Goal: Information Seeking & Learning: Learn about a topic

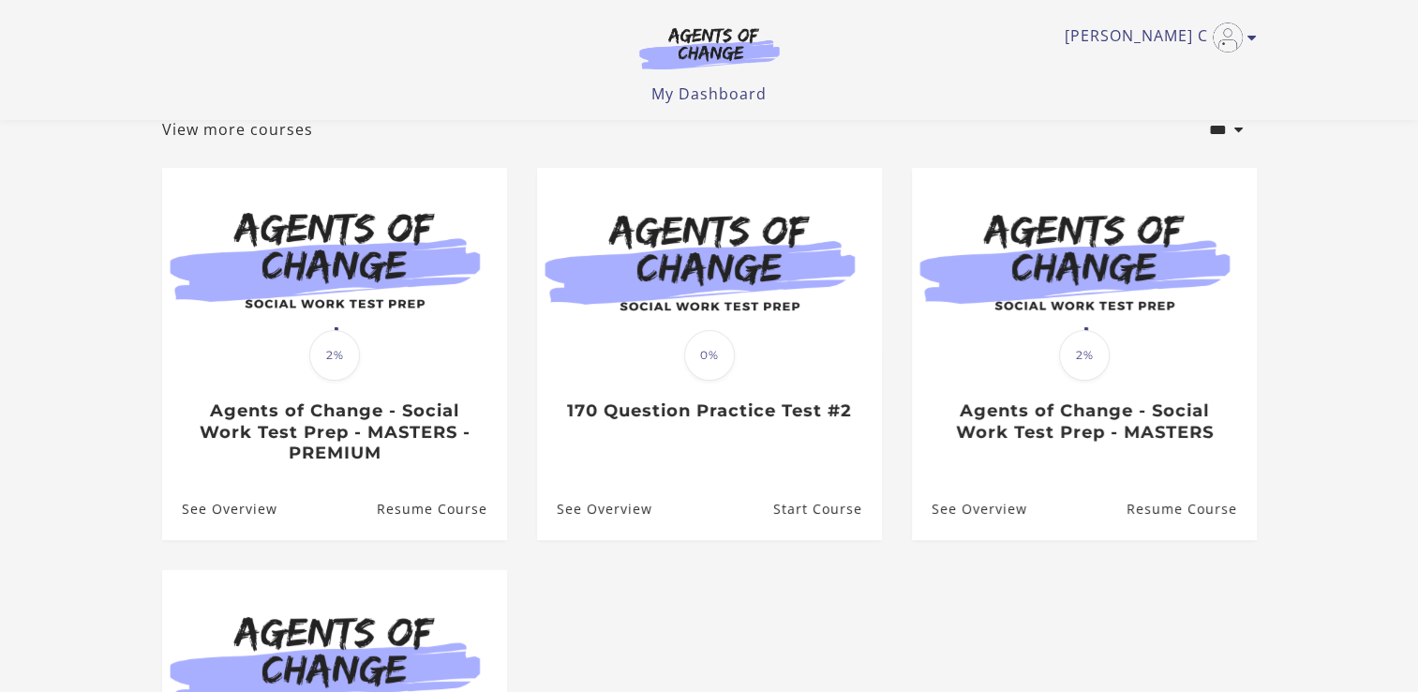
scroll to position [139, 0]
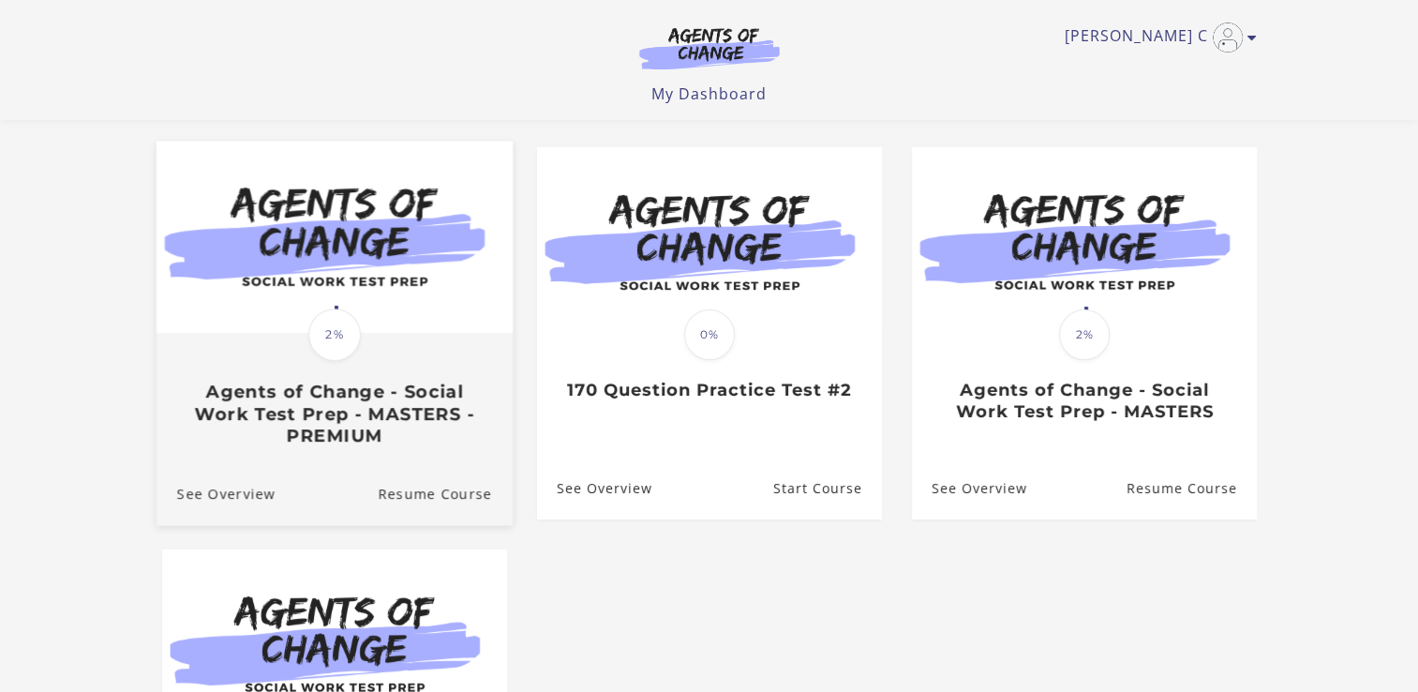
click at [392, 429] on h3 "Agents of Change - Social Work Test Prep - MASTERS - PREMIUM" at bounding box center [333, 415] width 315 height 66
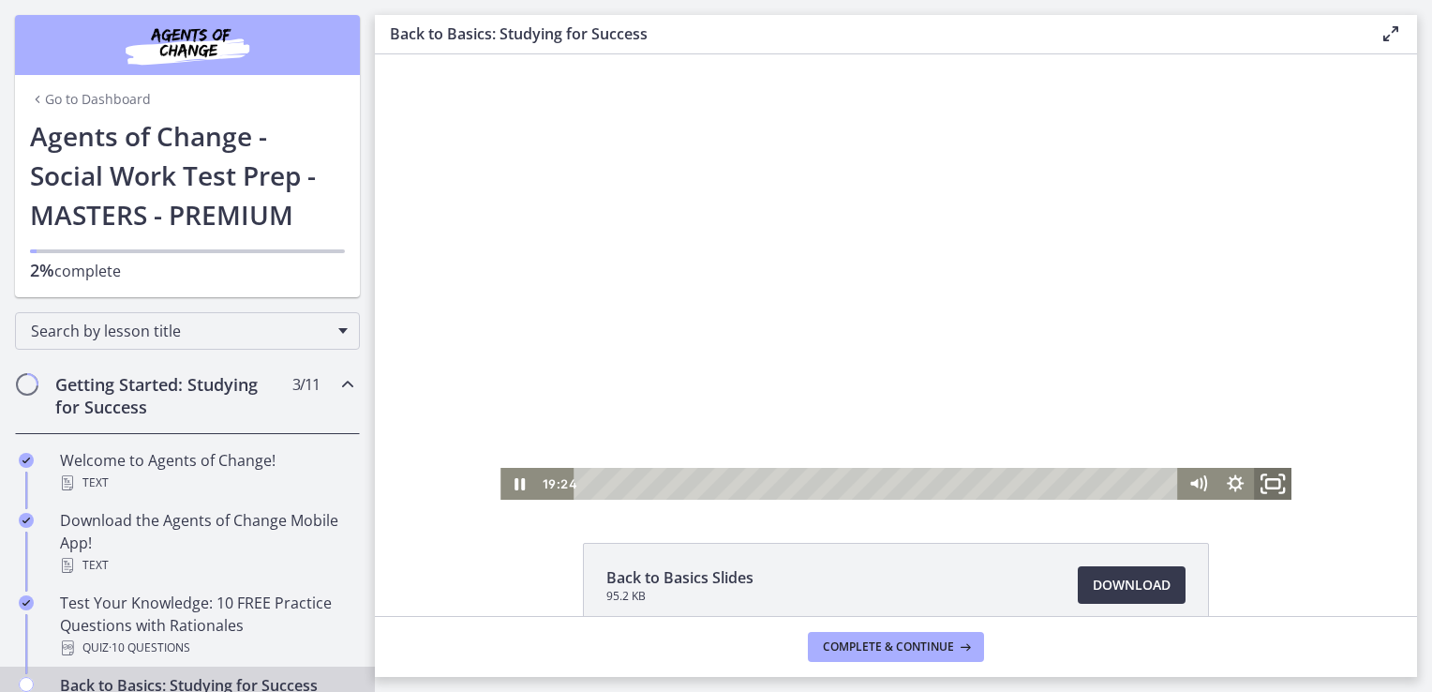
click at [1268, 483] on icon "Fullscreen" at bounding box center [1273, 484] width 45 height 38
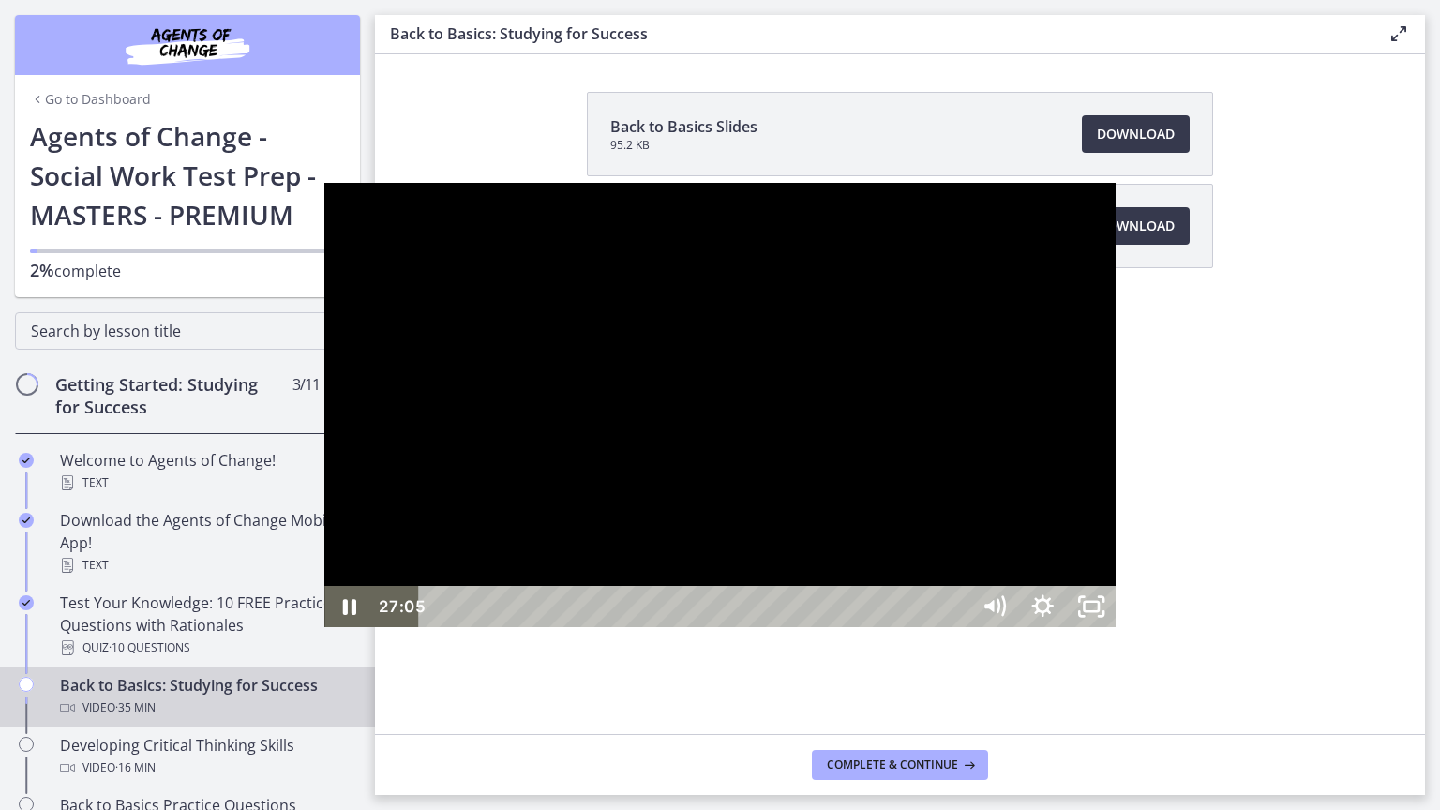
drag, startPoint x: 1376, startPoint y: 398, endPoint x: 1383, endPoint y: 430, distance: 32.5
click at [1116, 430] on div at bounding box center [719, 405] width 791 height 445
click at [1116, 432] on div at bounding box center [719, 405] width 791 height 445
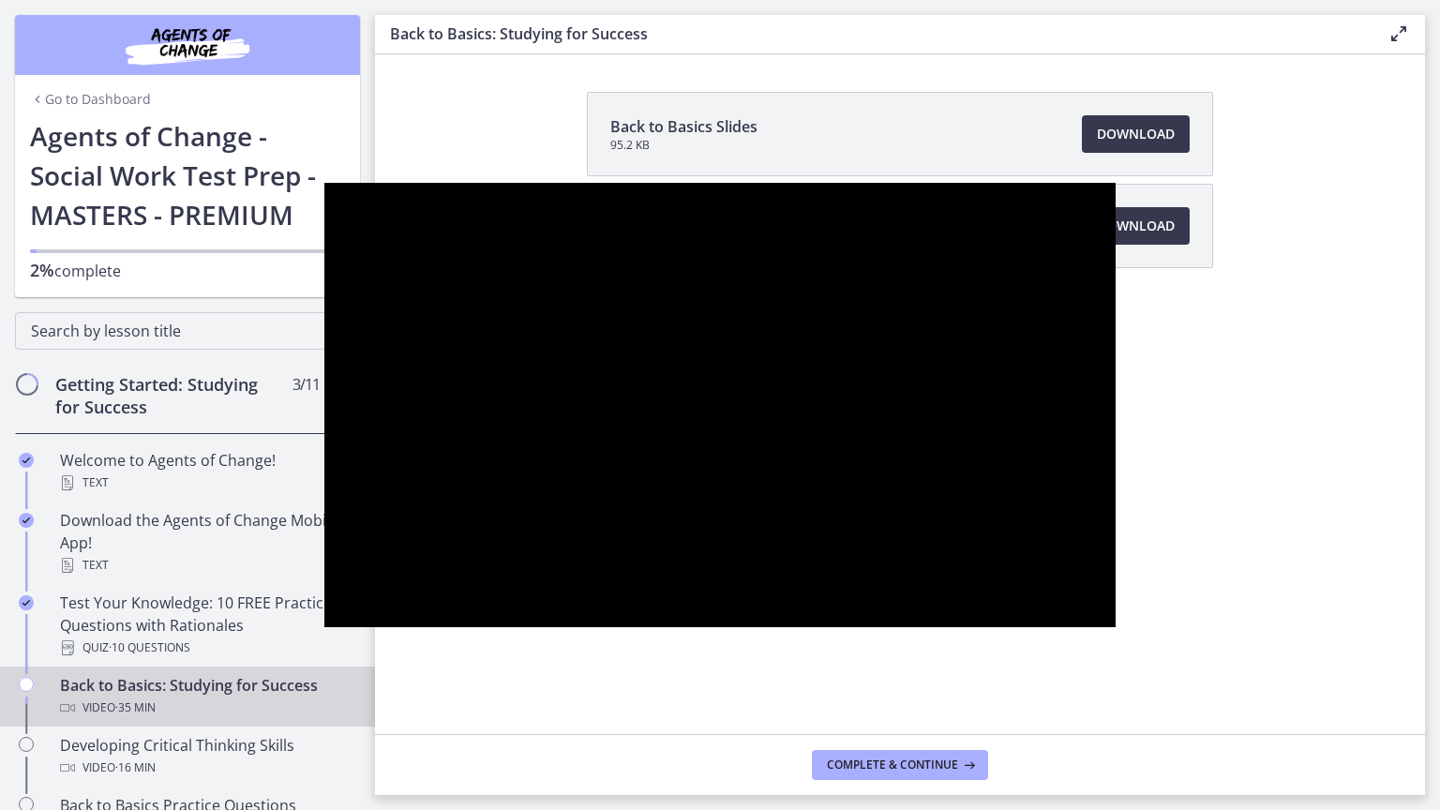
click at [324, 183] on button "Pause: ctfdf6eqvn4c72r5t4t0.mp4" at bounding box center [324, 183] width 1 height 1
click at [324, 183] on button "Play Video: ctfdf6eqvn4c72r5t4t0.mp4" at bounding box center [324, 183] width 1 height 1
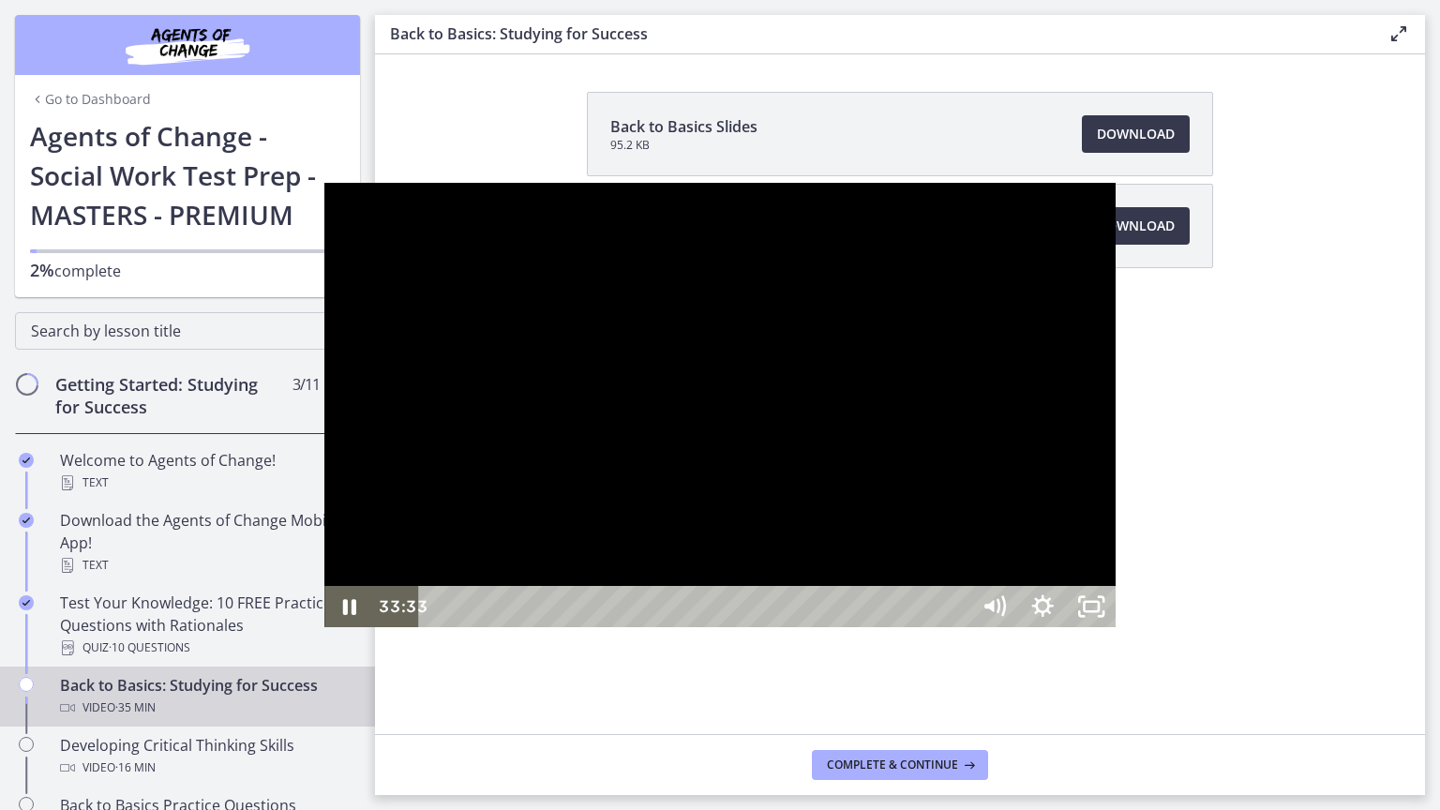
click at [324, 183] on button "Pause: ctfdf6eqvn4c72r5t4t0.mp4" at bounding box center [324, 183] width 1 height 1
click at [1116, 534] on div at bounding box center [719, 405] width 791 height 445
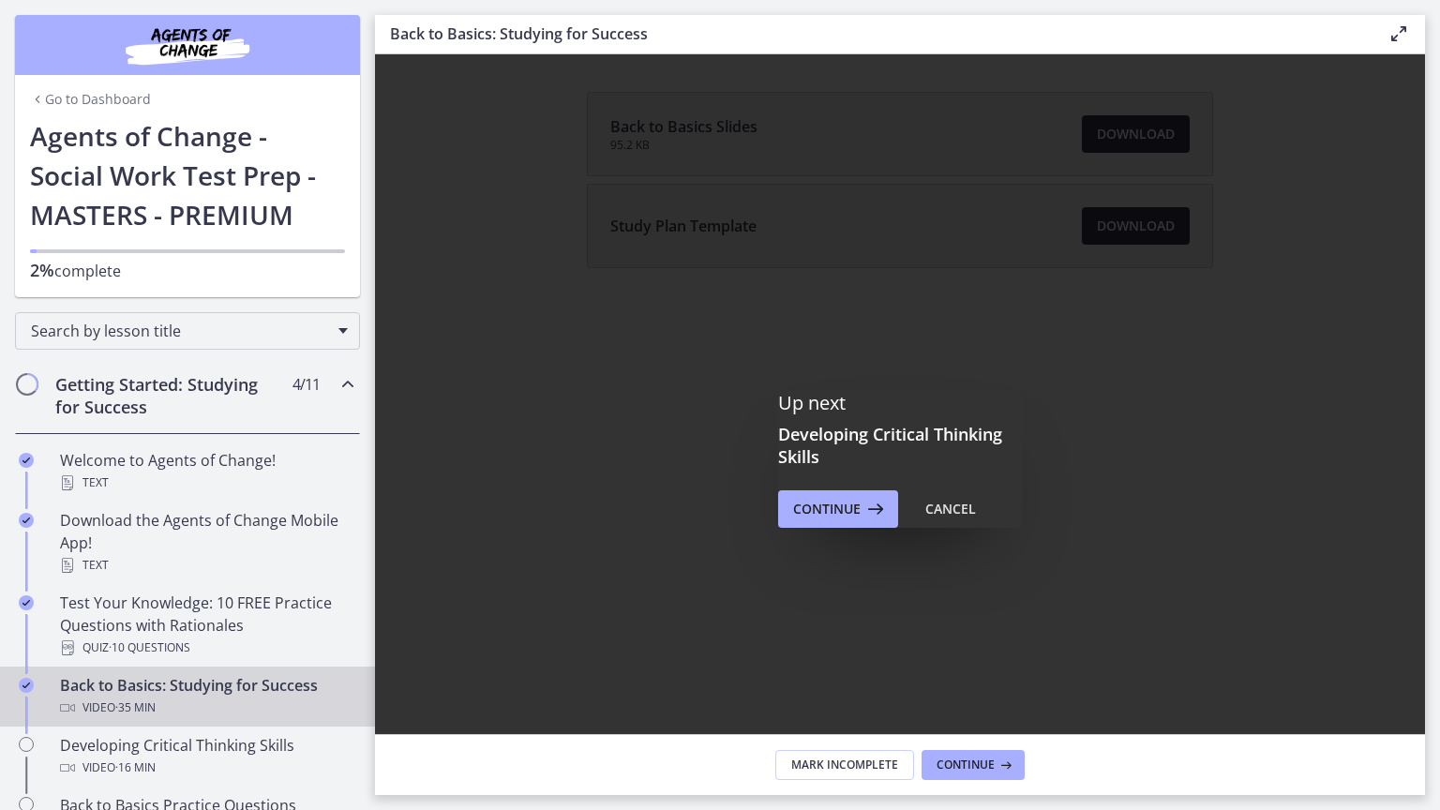
click at [1191, 691] on div "Click for sound @keyframes VOLUME_SMALL_WAVE_FLASH { 0% { opacity: 0; } 33% { o…" at bounding box center [720, 405] width 1440 height 810
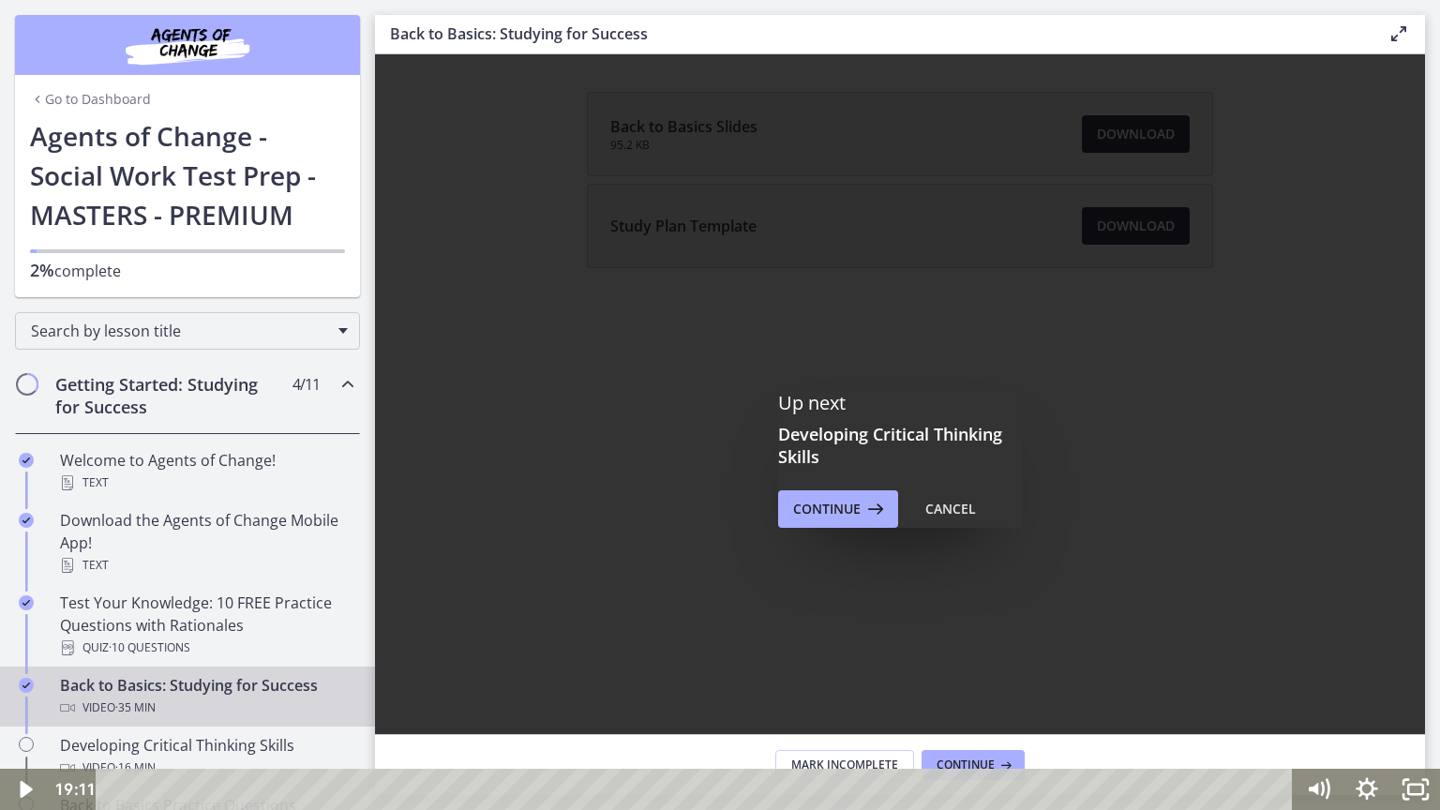
drag, startPoint x: 1373, startPoint y: 281, endPoint x: 1407, endPoint y: 429, distance: 151.9
click at [1407, 429] on div at bounding box center [720, 405] width 1440 height 810
click at [613, 26] on div at bounding box center [720, 405] width 1440 height 810
drag, startPoint x: 1375, startPoint y: 245, endPoint x: 1373, endPoint y: 348, distance: 103.1
click at [1373, 348] on div at bounding box center [720, 405] width 1440 height 810
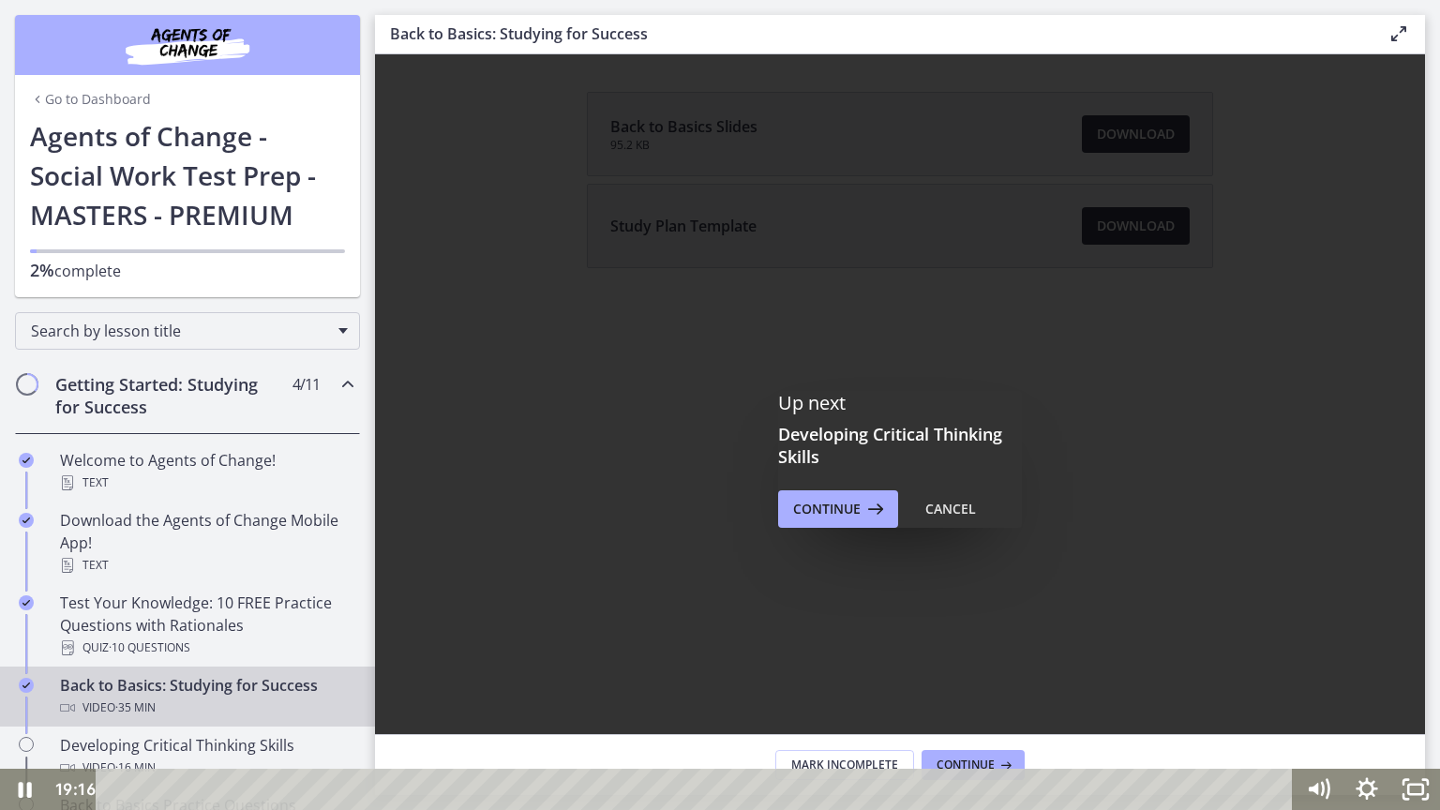
click at [223, 25] on div at bounding box center [720, 405] width 1440 height 810
drag, startPoint x: 1385, startPoint y: 263, endPoint x: 1380, endPoint y: 293, distance: 30.4
click at [1380, 293] on div at bounding box center [720, 405] width 1440 height 810
click at [1423, 691] on icon "Fullscreen" at bounding box center [1415, 790] width 58 height 50
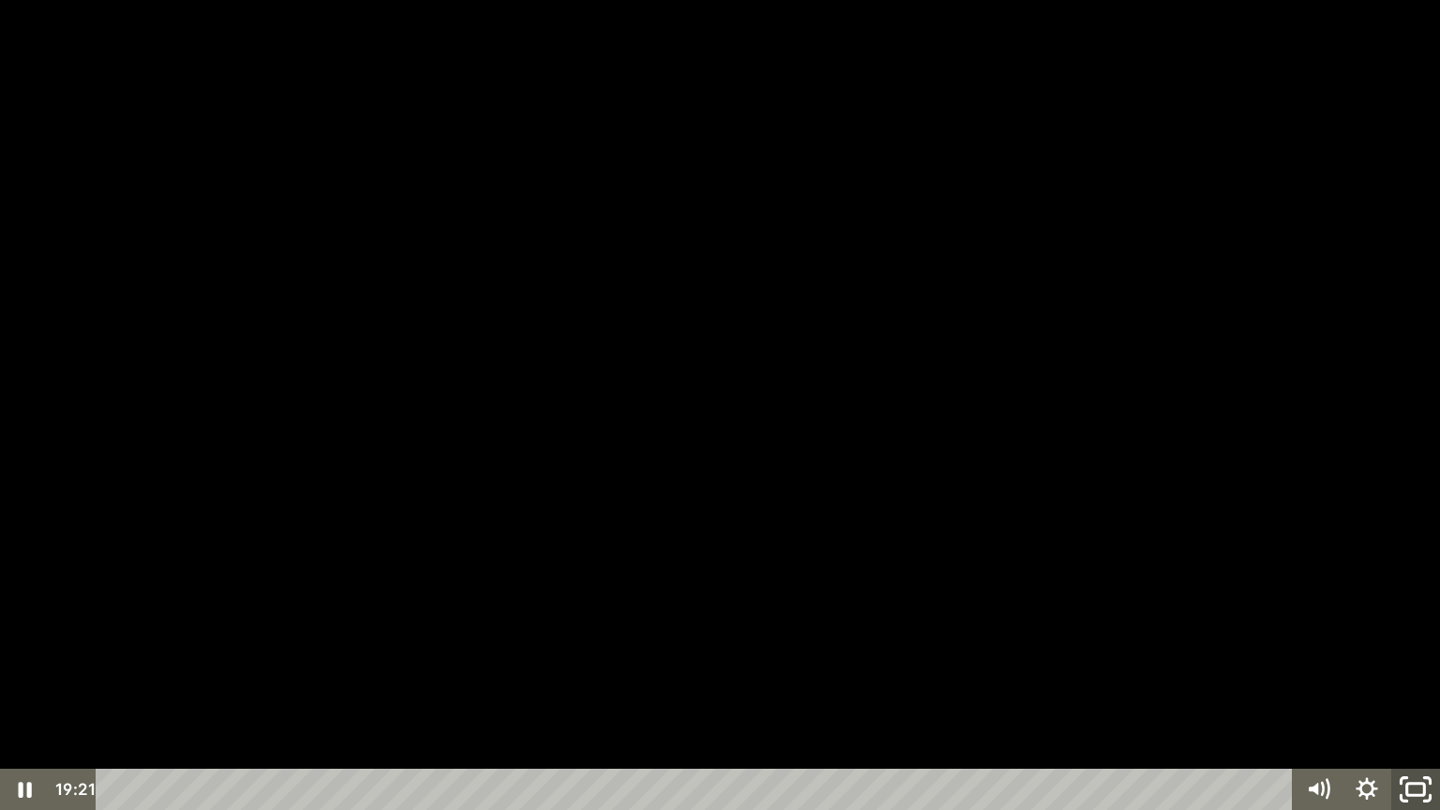
click at [1423, 691] on icon "Unfullscreen" at bounding box center [1415, 790] width 58 height 50
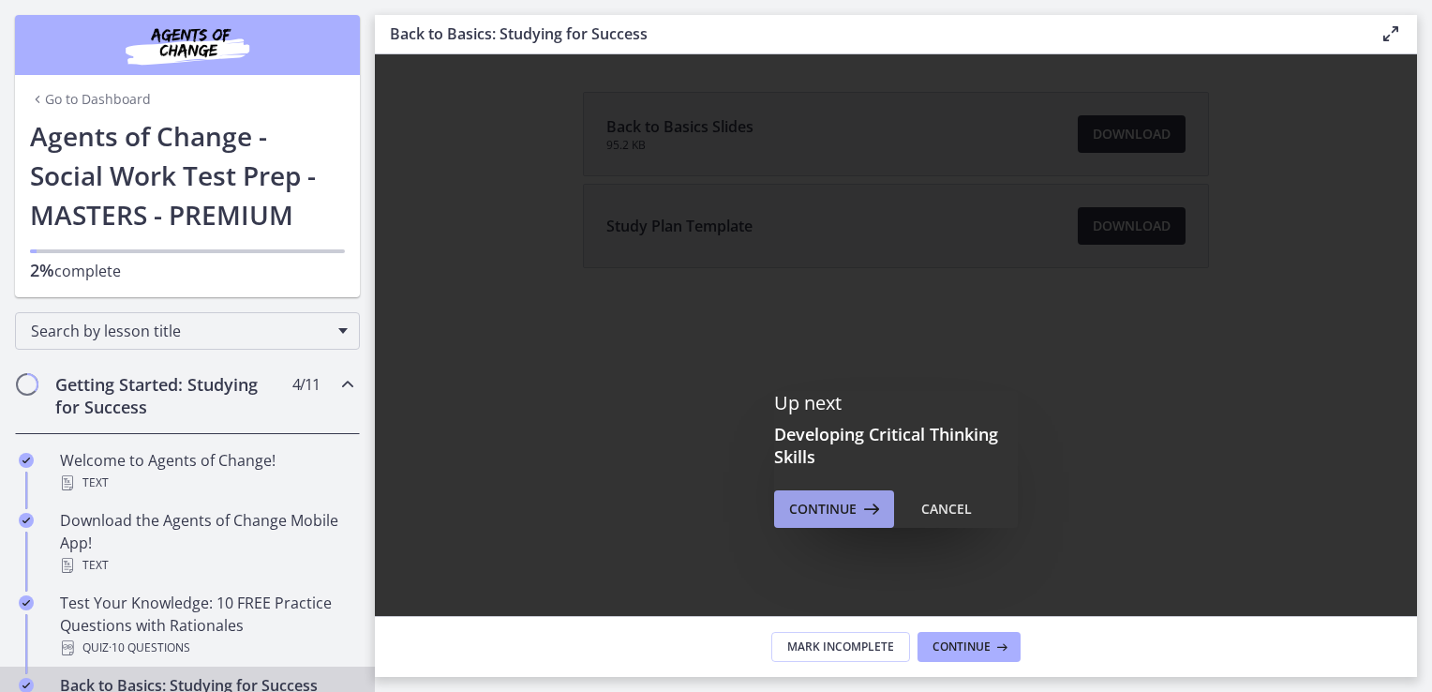
click at [831, 509] on span "Continue" at bounding box center [822, 509] width 67 height 22
